Goal: Information Seeking & Learning: Learn about a topic

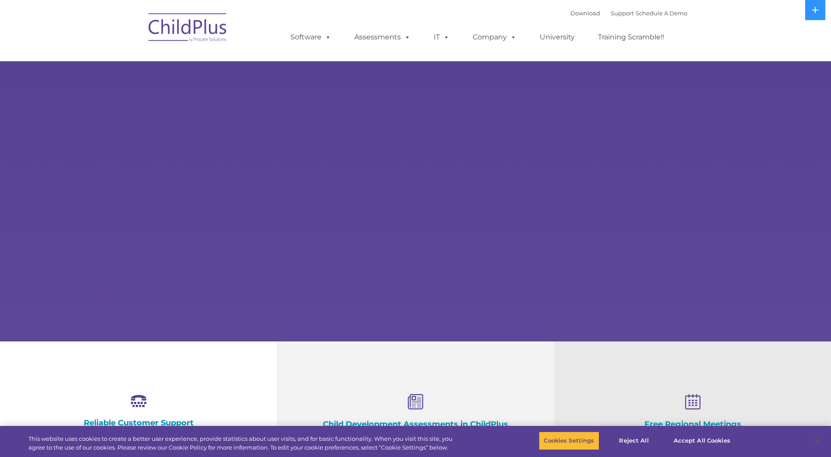
select select "MEDIUM"
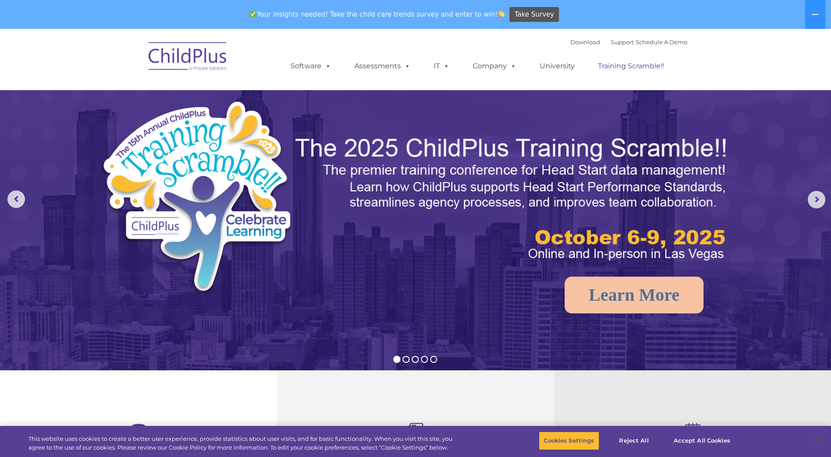
click at [621, 68] on link "Training Scramble!!" at bounding box center [631, 66] width 84 height 18
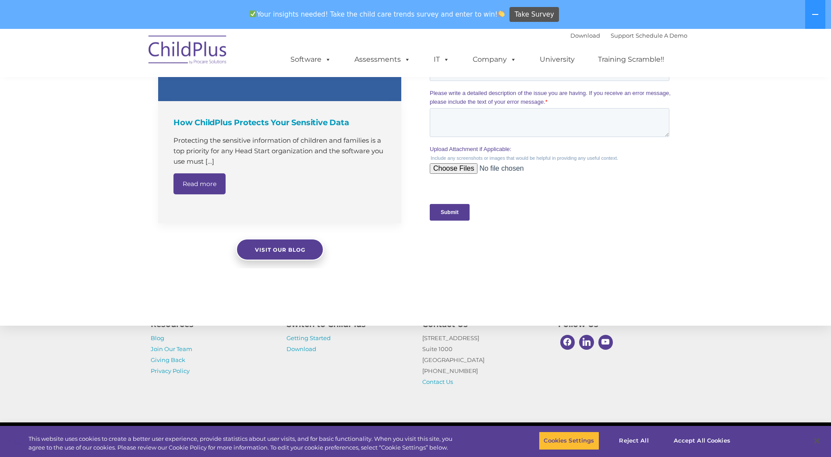
scroll to position [839, 0]
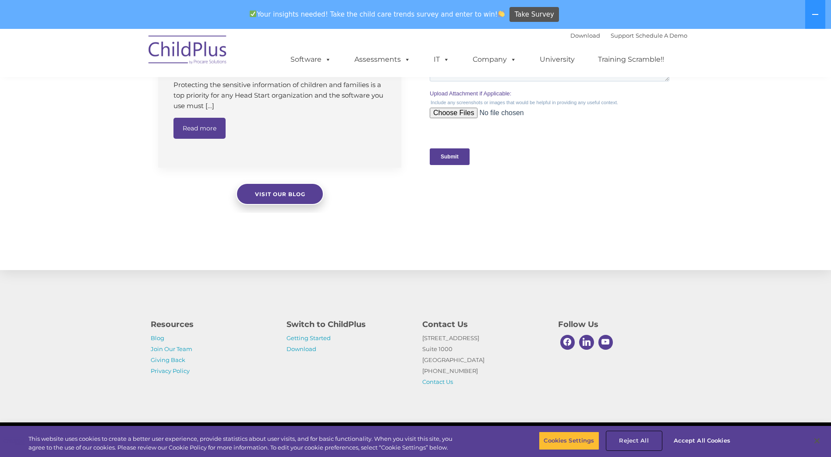
click at [630, 442] on button "Reject All" at bounding box center [634, 441] width 55 height 18
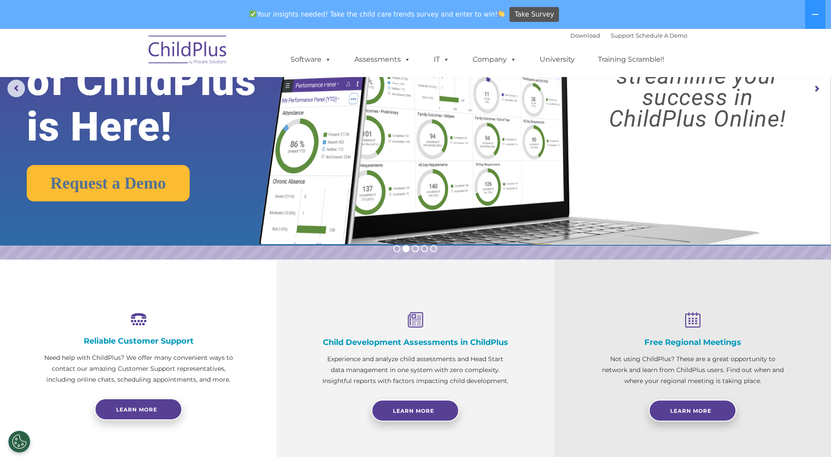
scroll to position [0, 0]
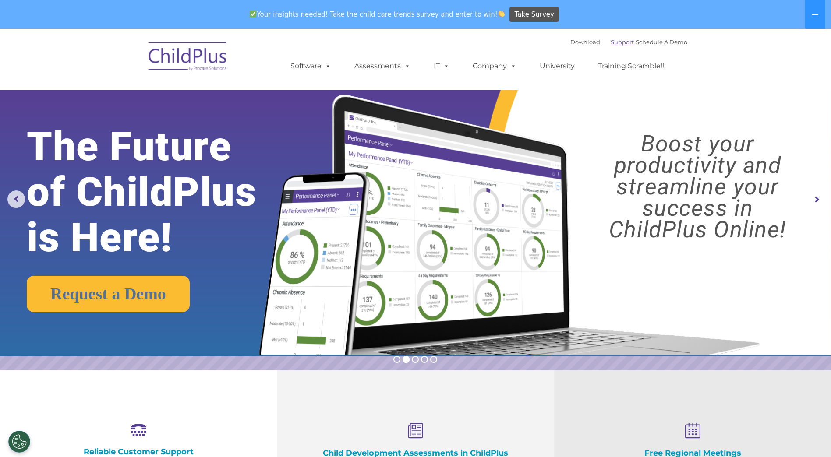
click at [619, 43] on link "Support" at bounding box center [622, 42] width 23 height 7
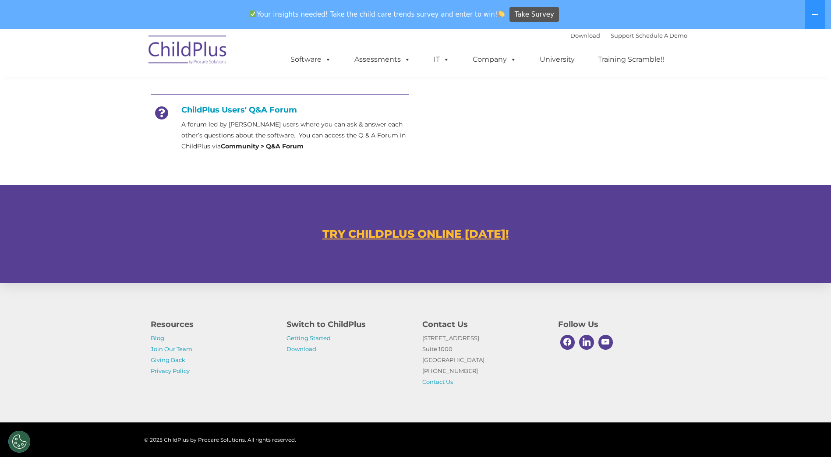
scroll to position [434, 0]
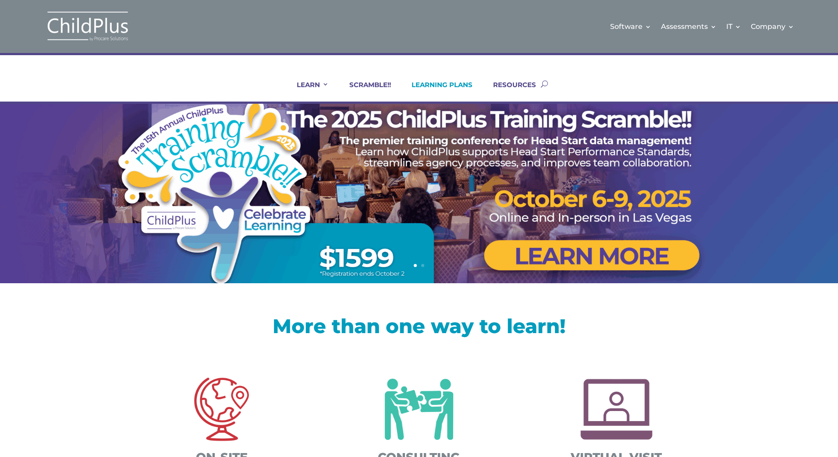
click at [450, 85] on link "LEARNING PLANS" at bounding box center [437, 91] width 72 height 21
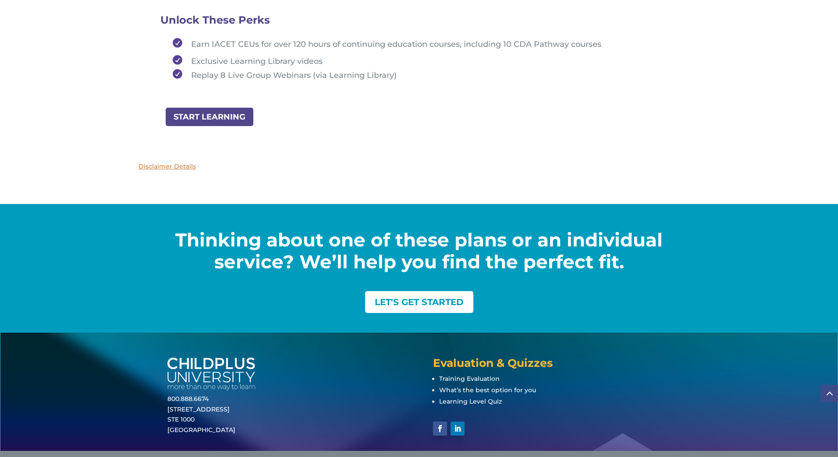
scroll to position [1078, 0]
